Goal: Book appointment/travel/reservation

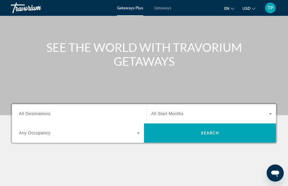
scroll to position [45, 0]
click at [115, 115] on input "Destination All Destinations" at bounding box center [79, 114] width 121 height 6
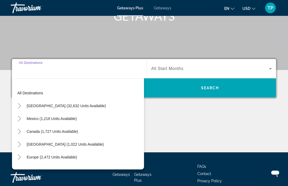
scroll to position [103, 0]
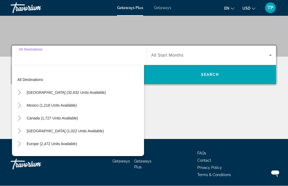
click at [69, 93] on span "[GEOGRAPHIC_DATA] (32,632 units available)" at bounding box center [66, 93] width 79 height 4
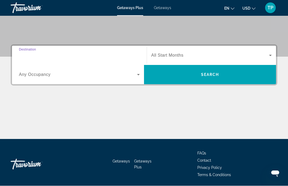
type input "**********"
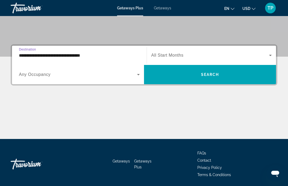
click at [252, 55] on span "Search widget" at bounding box center [210, 55] width 118 height 6
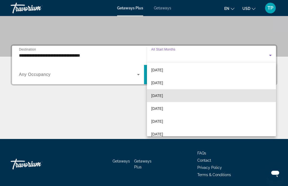
scroll to position [28, 0]
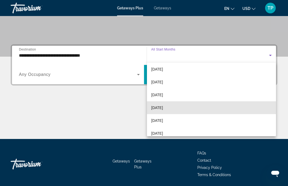
click at [189, 108] on mat-option "[DATE]" at bounding box center [211, 107] width 129 height 13
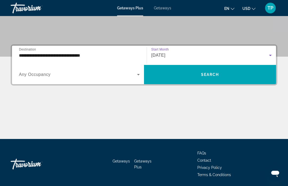
click at [208, 77] on span "Search widget" at bounding box center [210, 74] width 132 height 13
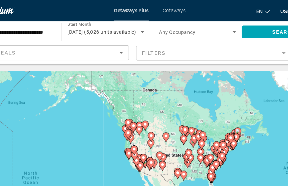
click at [137, 24] on icon "Search widget" at bounding box center [138, 24] width 3 height 1
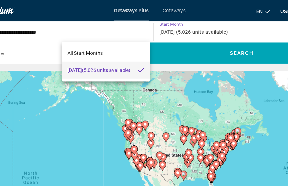
click at [127, 67] on div at bounding box center [144, 93] width 288 height 186
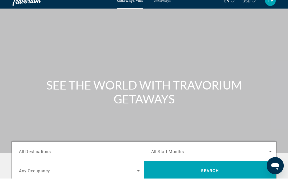
scroll to position [7, 0]
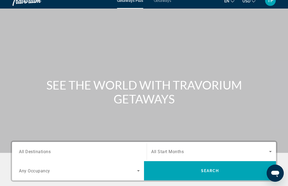
click at [97, 154] on input "Destination All Destinations" at bounding box center [79, 151] width 121 height 6
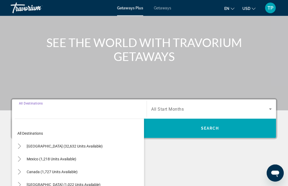
scroll to position [122, 0]
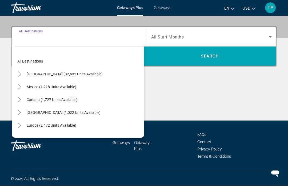
click at [38, 72] on span "[GEOGRAPHIC_DATA] (32,632 units available)" at bounding box center [65, 74] width 76 height 4
type input "**********"
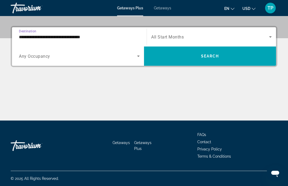
click at [240, 38] on span "Search widget" at bounding box center [210, 37] width 118 height 6
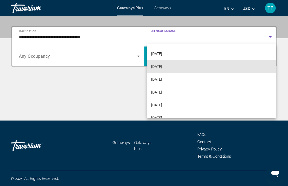
scroll to position [38, 0]
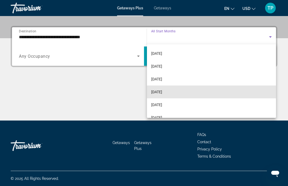
click at [181, 92] on mat-option "[DATE]" at bounding box center [211, 91] width 129 height 13
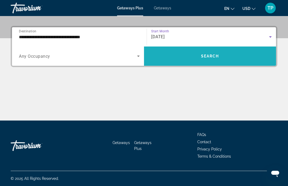
click at [217, 55] on span "Search" at bounding box center [210, 56] width 18 height 4
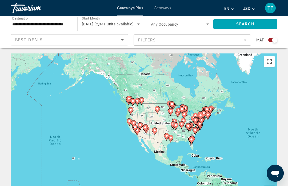
click at [243, 36] on mat-form-field "Filters" at bounding box center [193, 39] width 118 height 11
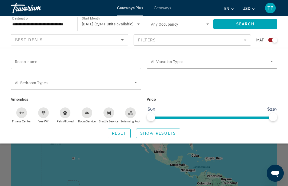
click at [234, 87] on div "Search widget" at bounding box center [212, 85] width 136 height 21
click at [220, 154] on div "Search widget" at bounding box center [144, 133] width 288 height 106
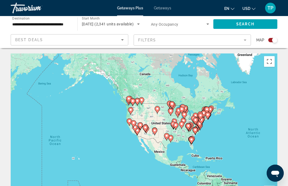
click at [134, 22] on span "[DATE] (2,341 units available)" at bounding box center [108, 24] width 52 height 4
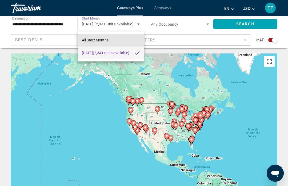
click at [106, 39] on span "All Start Months" at bounding box center [95, 40] width 27 height 4
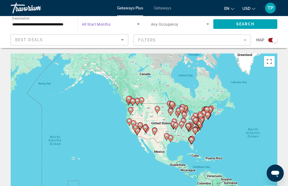
click at [54, 25] on input "**********" at bounding box center [41, 24] width 58 height 6
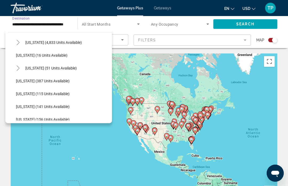
scroll to position [96, 0]
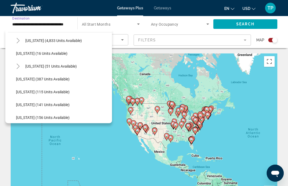
click at [31, 65] on span "[US_STATE] (51 units available)" at bounding box center [51, 66] width 52 height 4
type input "**********"
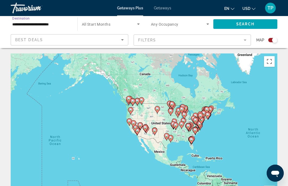
click at [245, 22] on span "Search" at bounding box center [246, 24] width 18 height 4
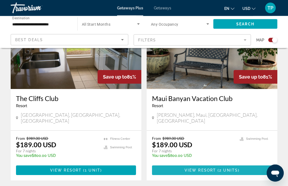
scroll to position [416, 0]
click at [205, 164] on span "Main content" at bounding box center [212, 170] width 120 height 13
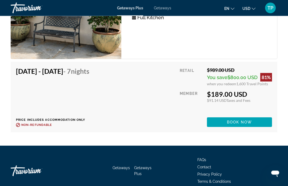
scroll to position [1094, 0]
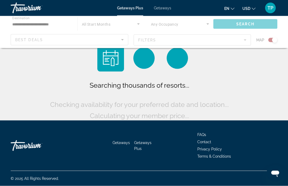
scroll to position [18, 0]
